Goal: Task Accomplishment & Management: Complete application form

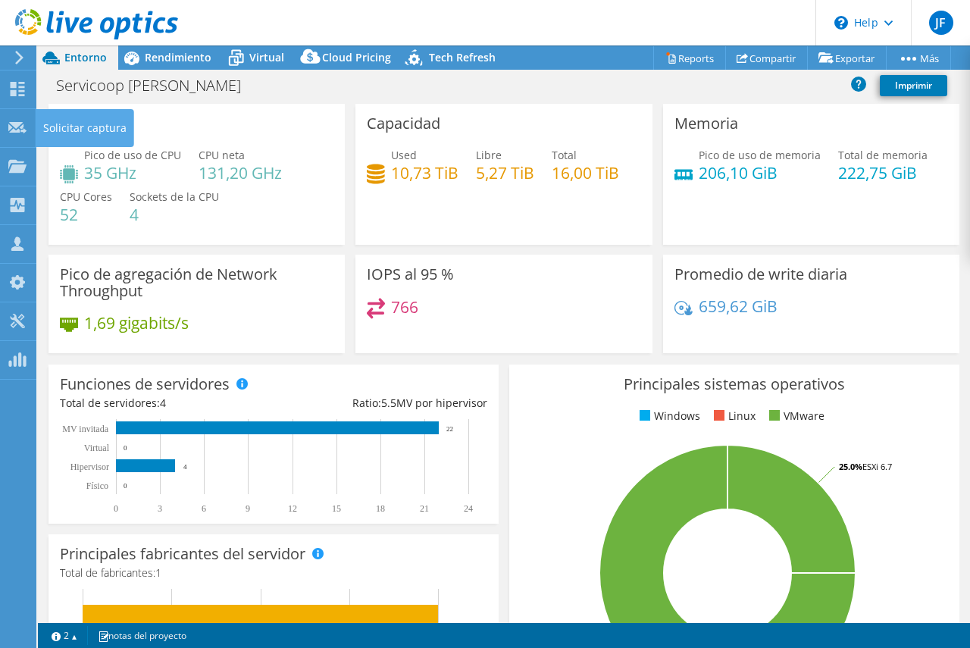
select select "USEast"
select select "USD"
click at [14, 91] on use at bounding box center [18, 89] width 14 height 14
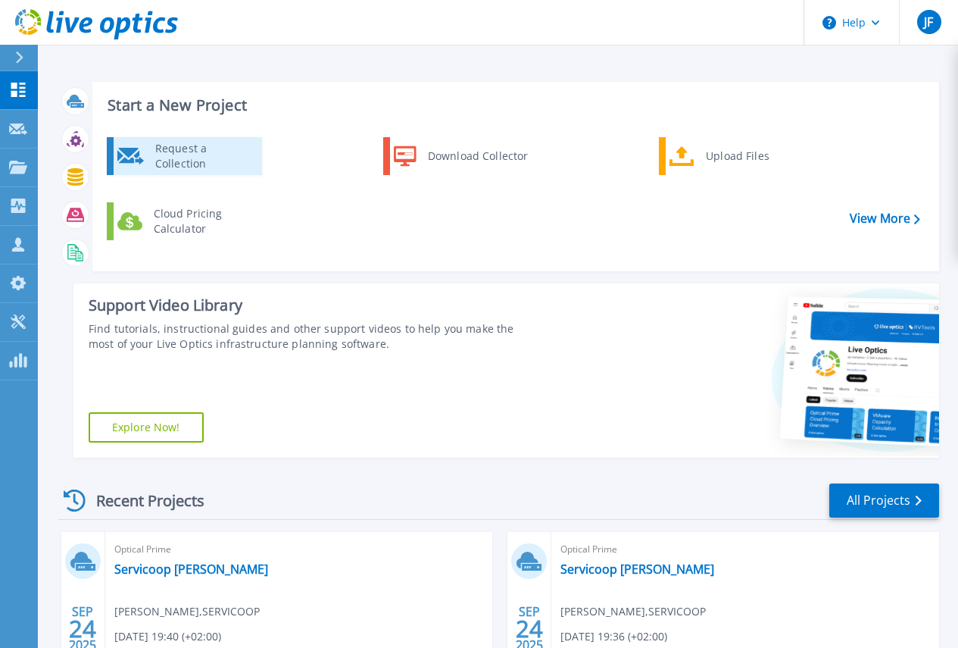
click at [214, 161] on div "Request a Collection" at bounding box center [203, 156] width 111 height 30
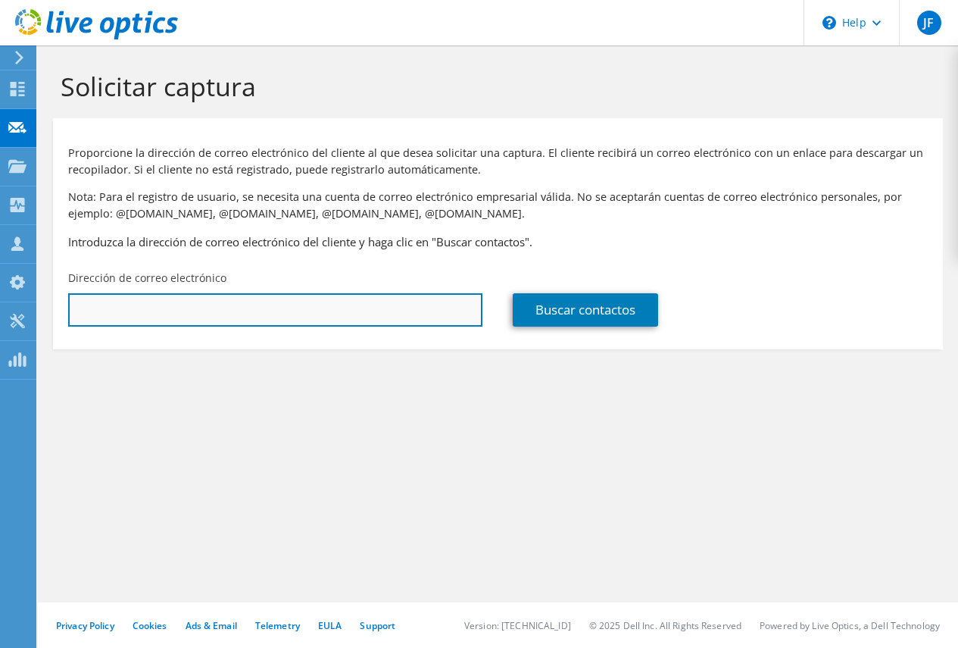
click at [157, 307] on input "text" at bounding box center [275, 309] width 414 height 33
click at [88, 308] on input "text" at bounding box center [275, 309] width 414 height 33
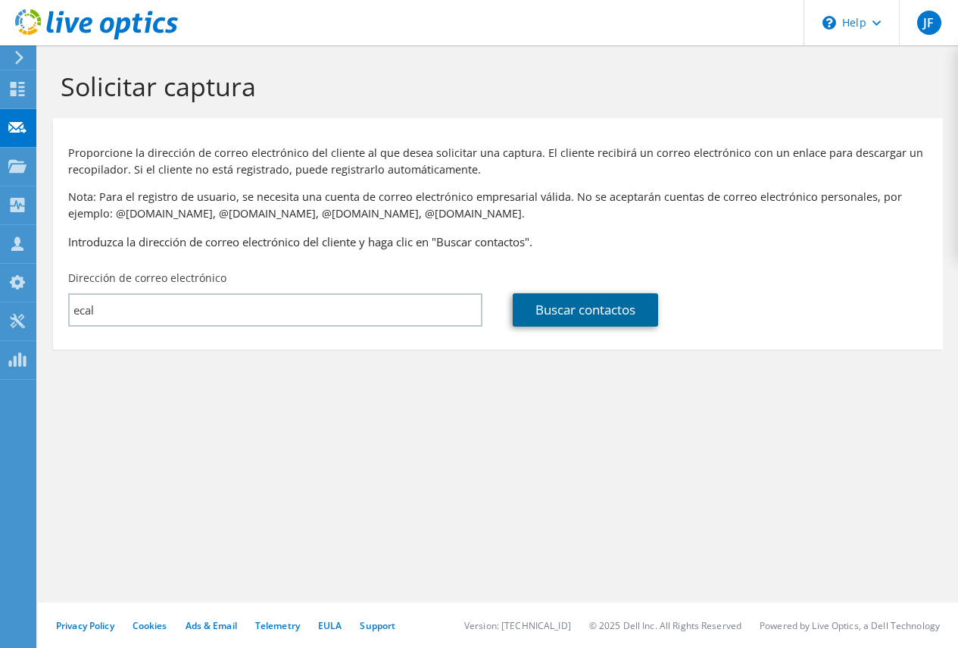
click at [551, 317] on link "Buscar contactos" at bounding box center [585, 309] width 145 height 33
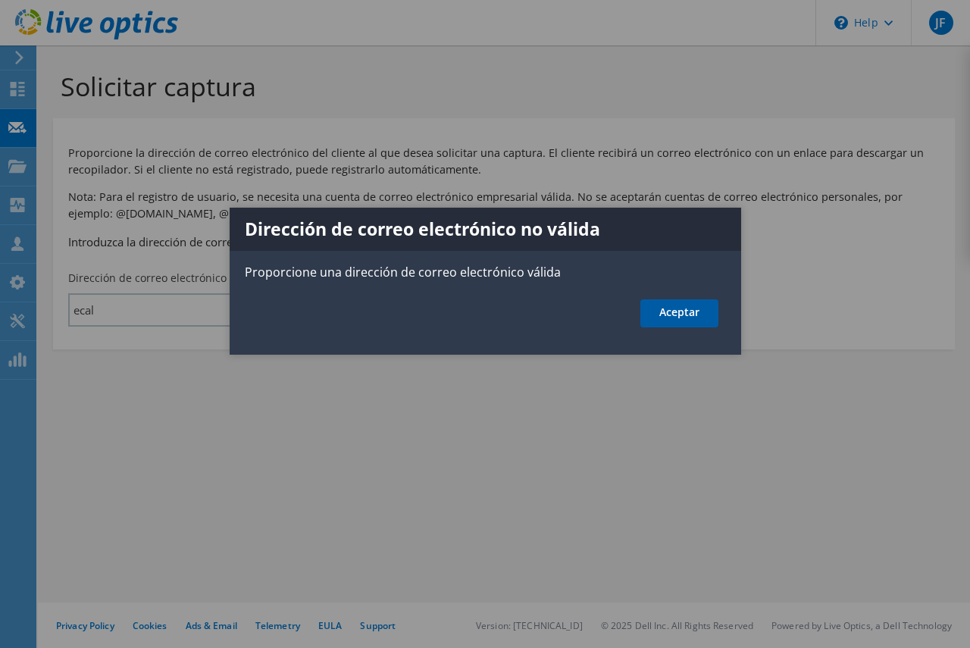
click at [684, 308] on link "Aceptar" at bounding box center [679, 313] width 78 height 28
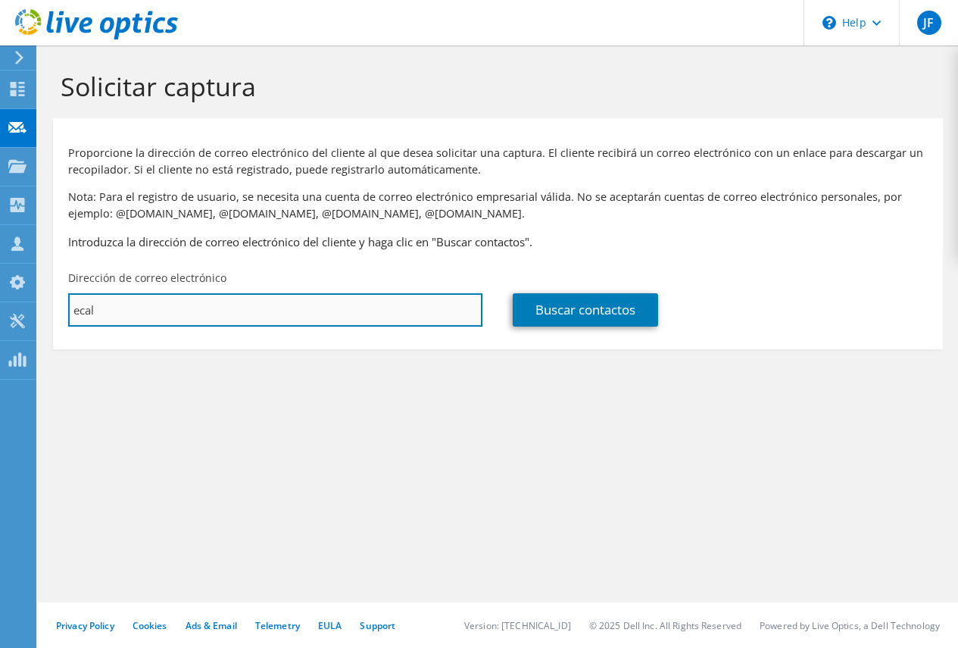
click at [108, 308] on input "ecal" at bounding box center [275, 309] width 414 height 33
type input "ecalvo@novapark.net"
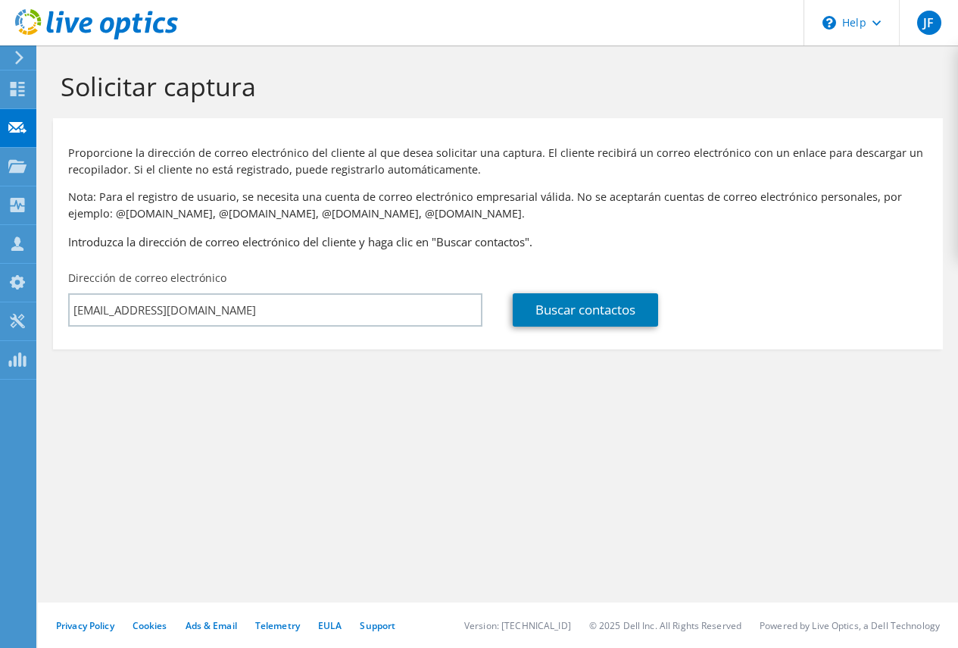
click at [500, 411] on section "Solicitar captura Proporcione la dirección de correo electrónico del cliente al…" at bounding box center [498, 235] width 920 height 380
click at [583, 300] on link "Buscar contactos" at bounding box center [585, 309] width 145 height 33
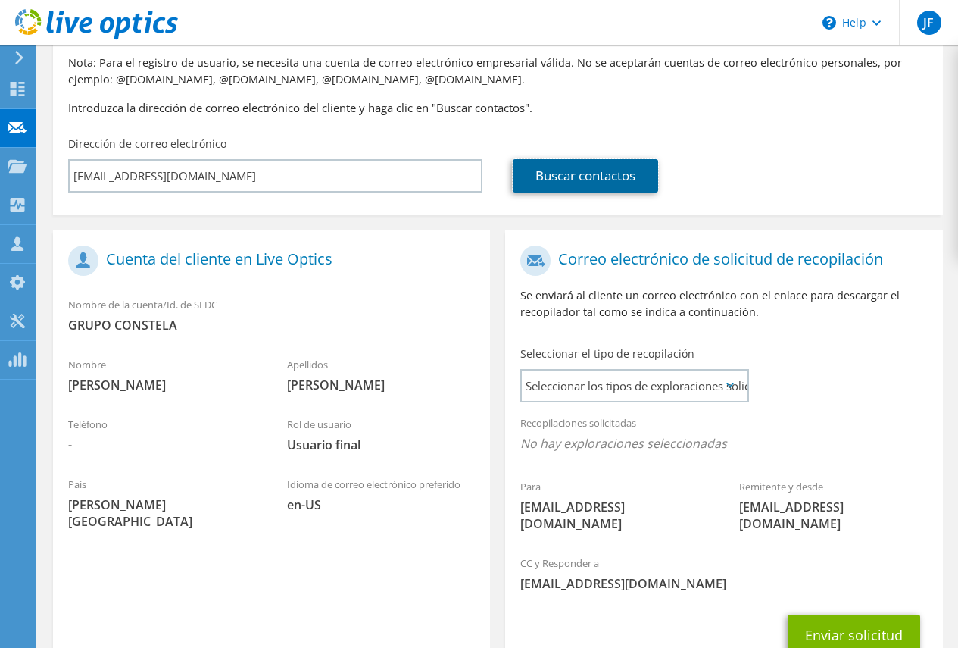
scroll to position [152, 0]
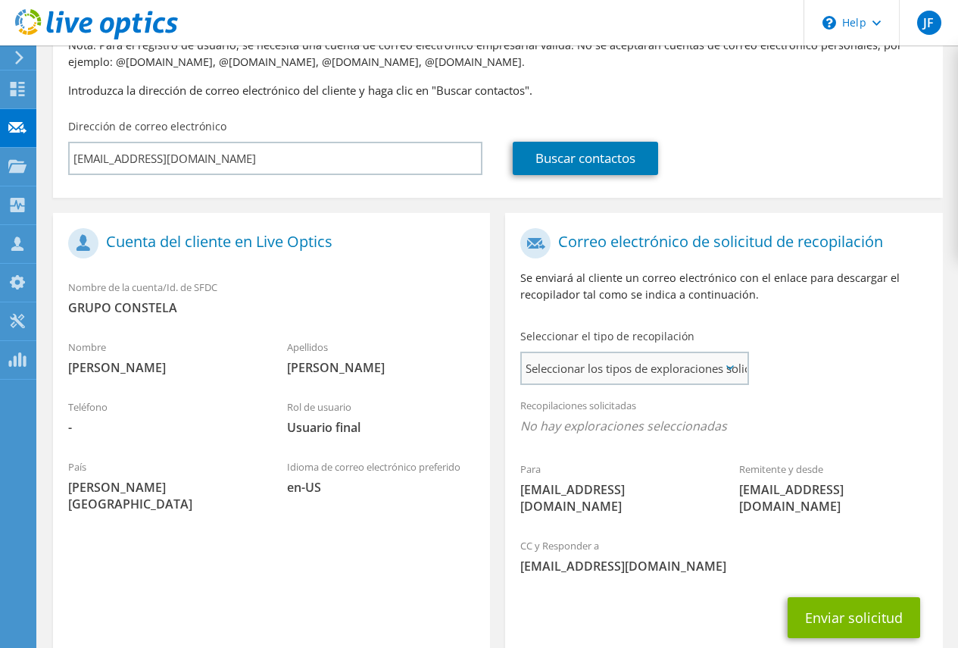
click at [683, 364] on span "Seleccionar los tipos de exploraciones solicitados" at bounding box center [634, 368] width 225 height 30
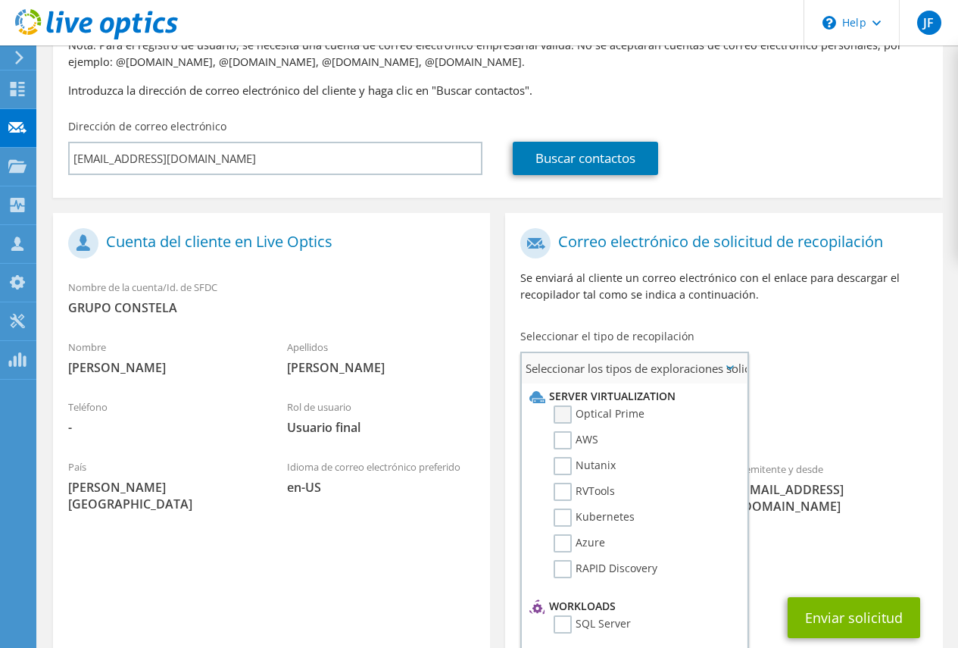
click at [558, 410] on label "Optical Prime" at bounding box center [599, 414] width 91 height 18
click at [0, 0] on input "Optical Prime" at bounding box center [0, 0] width 0 height 0
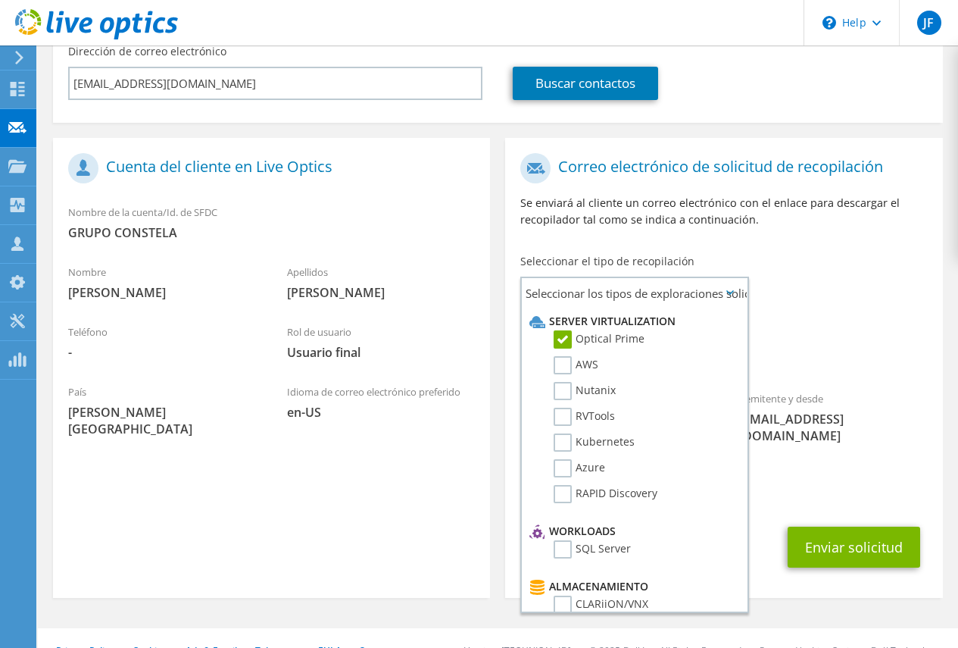
scroll to position [236, 0]
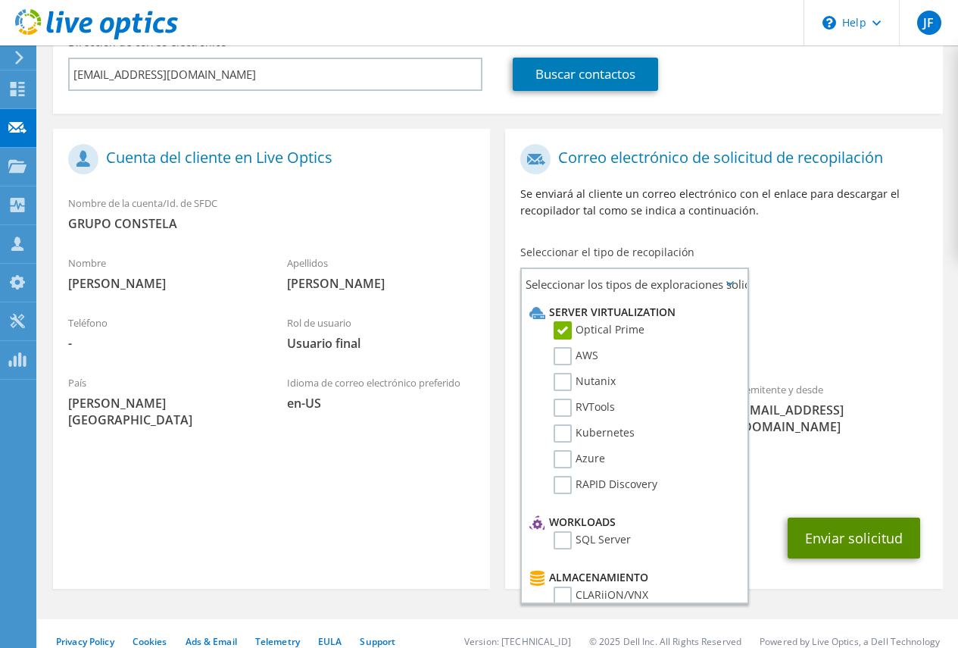
click at [842, 521] on button "Enviar solicitud" at bounding box center [854, 537] width 133 height 41
